Goal: Information Seeking & Learning: Learn about a topic

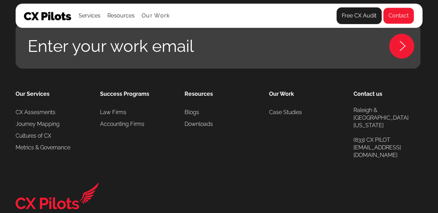
scroll to position [3140, 0]
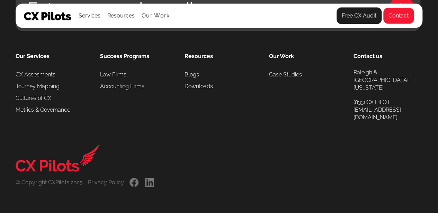
click at [150, 183] on link "." at bounding box center [149, 182] width 10 height 9
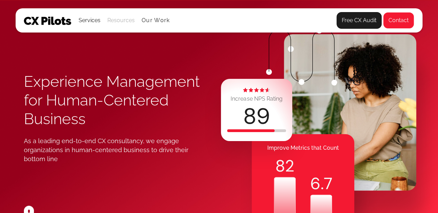
click at [118, 18] on div "Resources" at bounding box center [120, 21] width 27 height 10
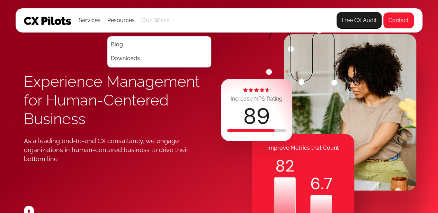
click at [150, 18] on link "Our Work" at bounding box center [156, 20] width 28 height 6
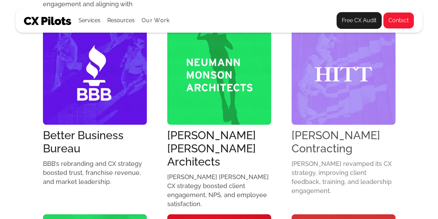
scroll to position [376, 0]
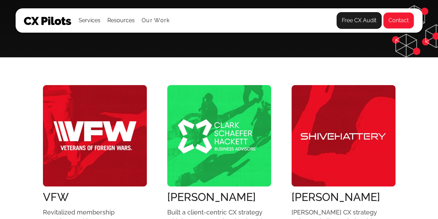
scroll to position [130, 0]
